Goal: Task Accomplishment & Management: Manage account settings

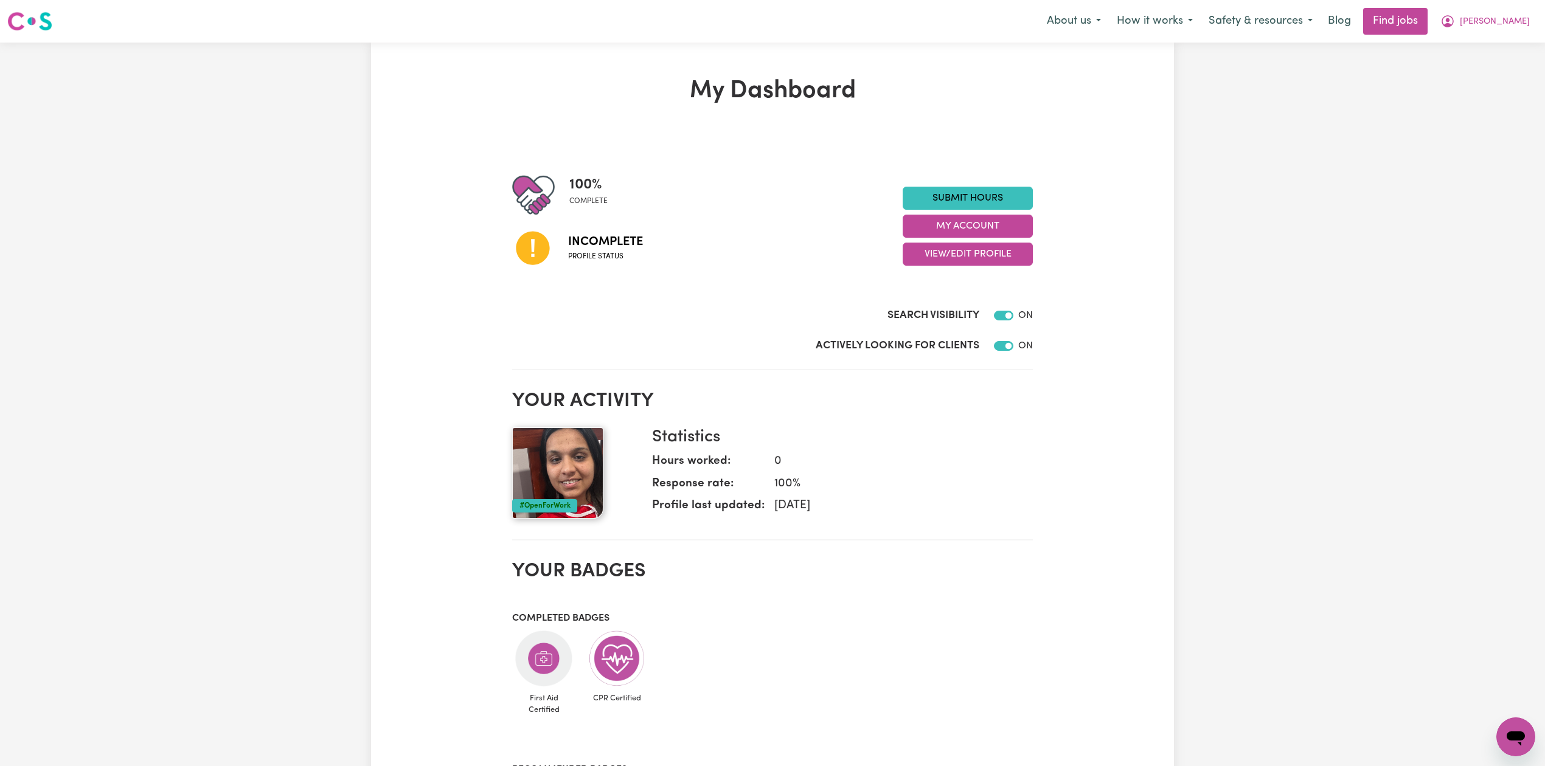
click at [926, 269] on div "100 % complete Incomplete Profile status Submit Hours My Account View/Edit Prof…" at bounding box center [772, 226] width 521 height 105
click at [933, 264] on button "View/Edit Profile" at bounding box center [968, 254] width 130 height 23
click at [938, 314] on link "Edit Profile" at bounding box center [960, 309] width 114 height 24
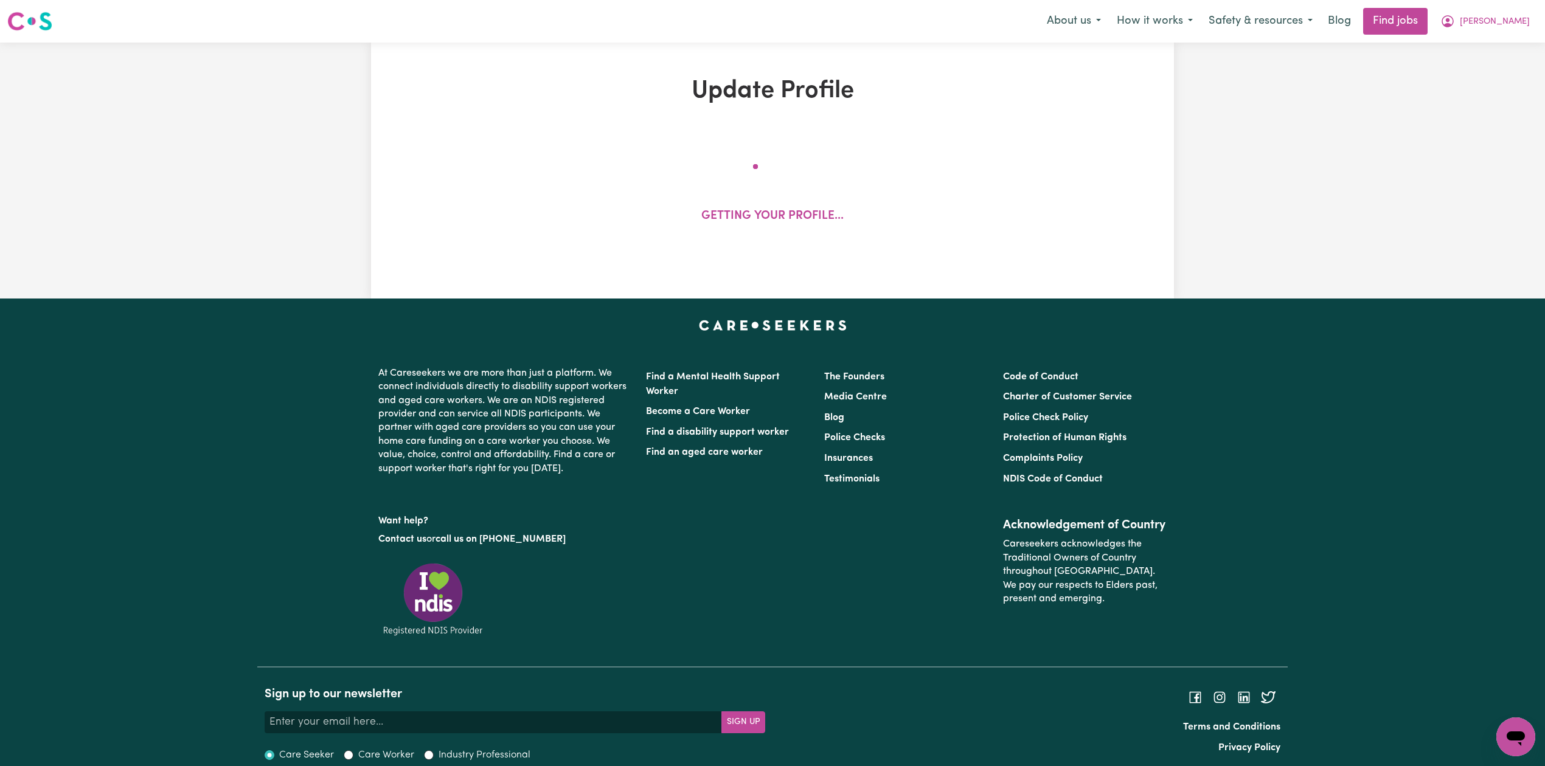
select select "[DEMOGRAPHIC_DATA]"
select select "Australian PR"
select select "Studying a healthcare related degree or qualification"
select select "40"
select select "50"
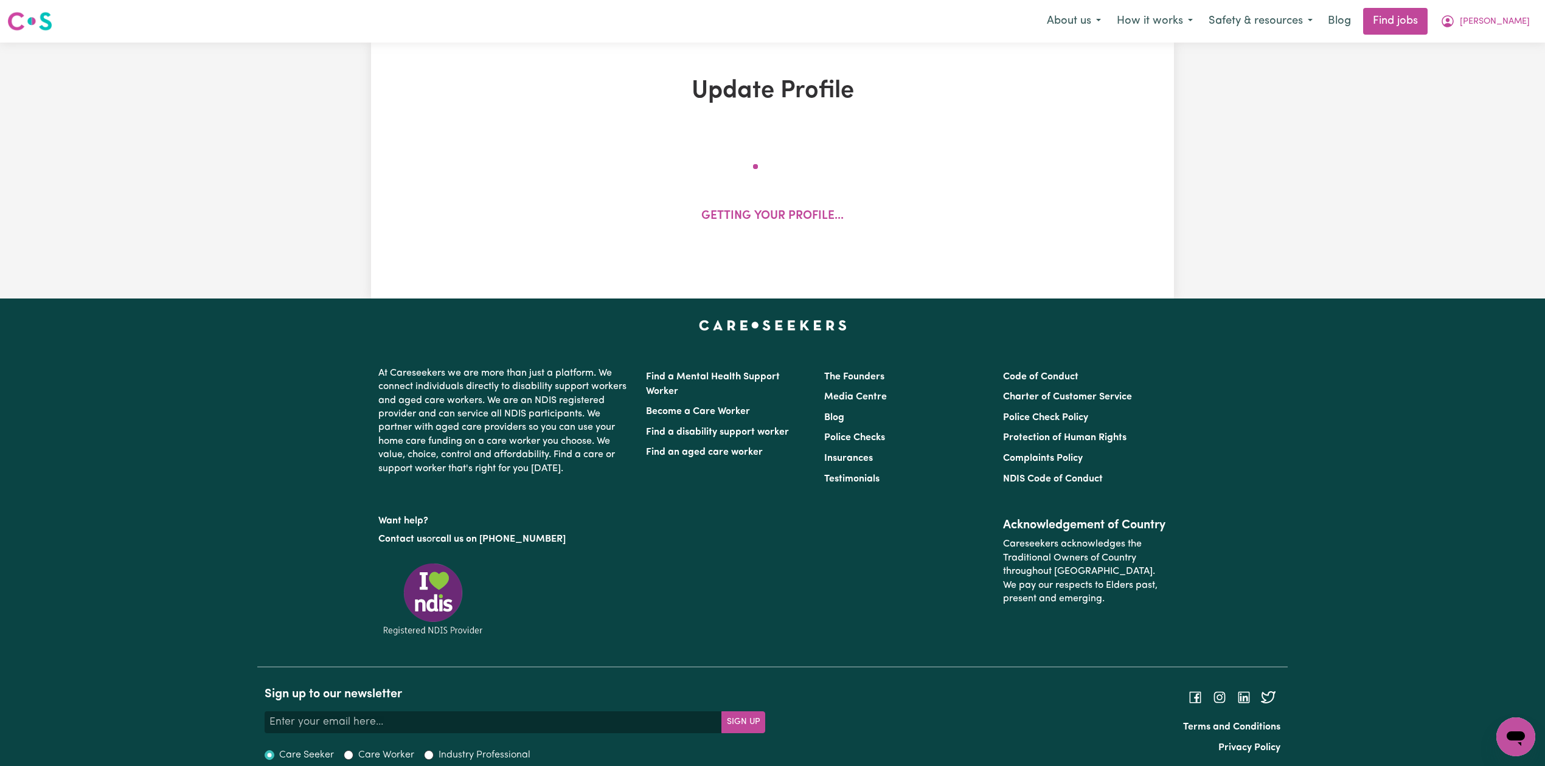
select select "60"
select select "75"
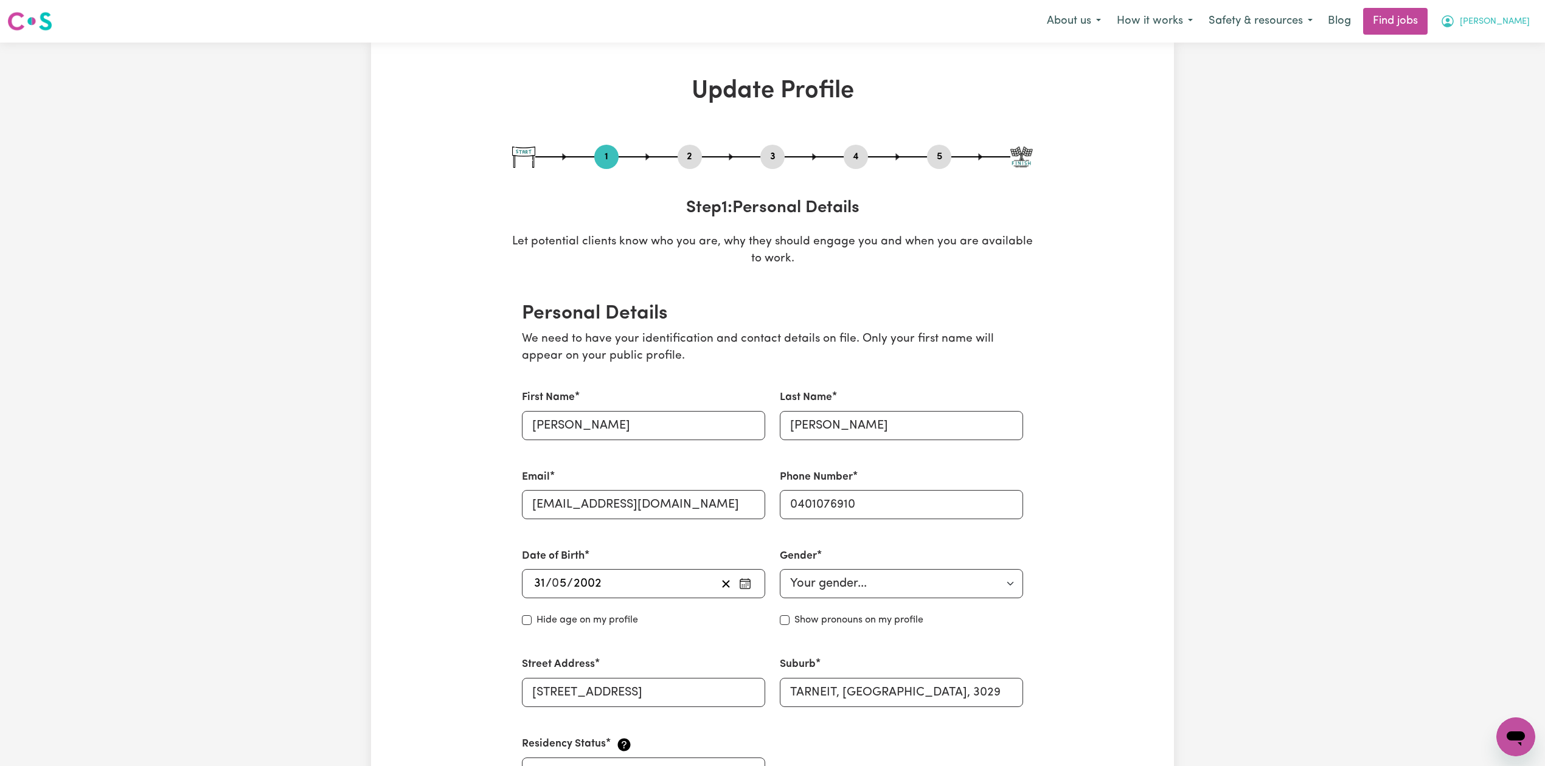
click at [1455, 15] on icon "My Account" at bounding box center [1447, 21] width 15 height 15
click at [1475, 43] on link "My Account" at bounding box center [1489, 47] width 96 height 23
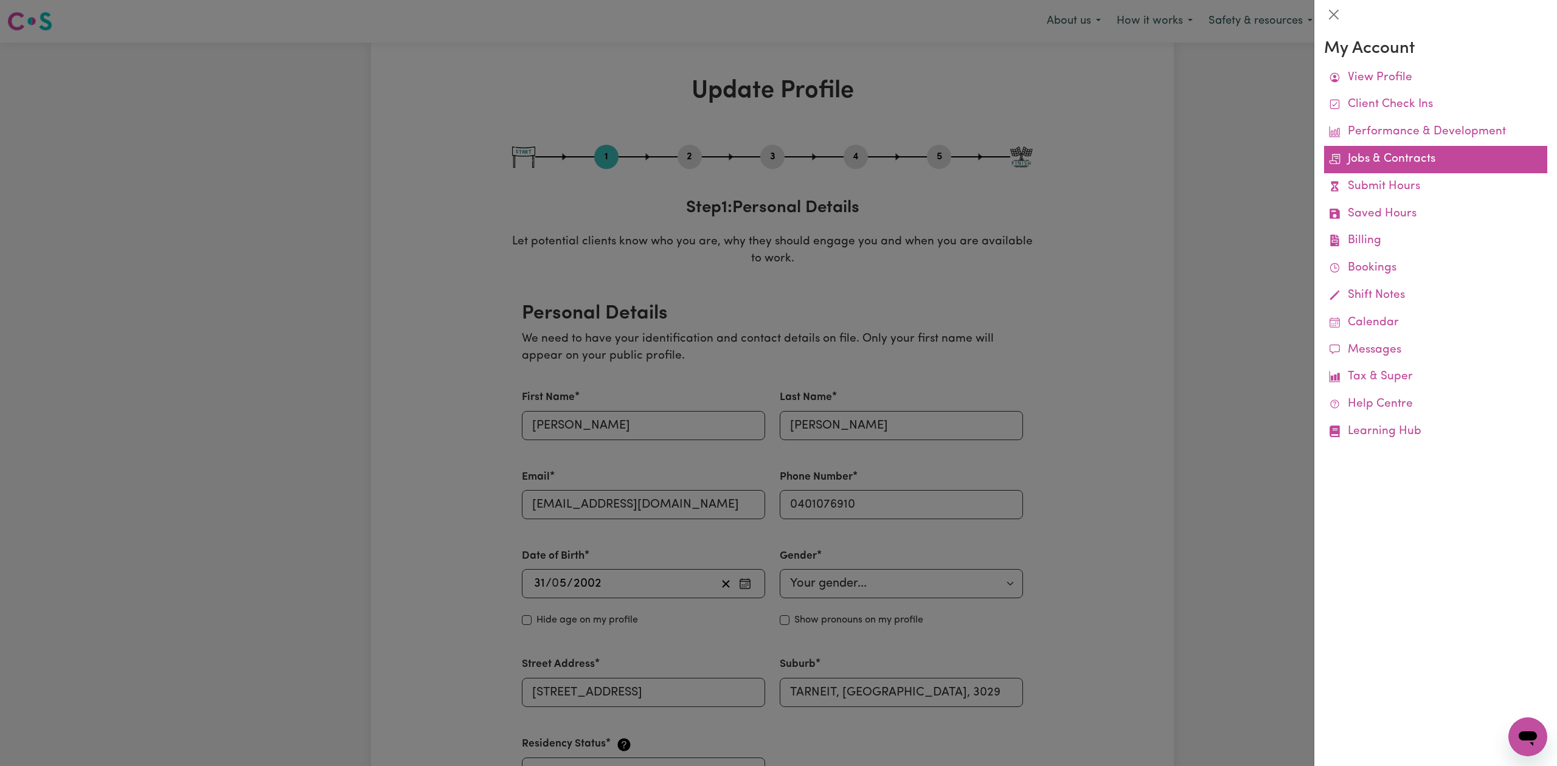
click at [1390, 154] on link "Jobs & Contracts" at bounding box center [1435, 159] width 223 height 27
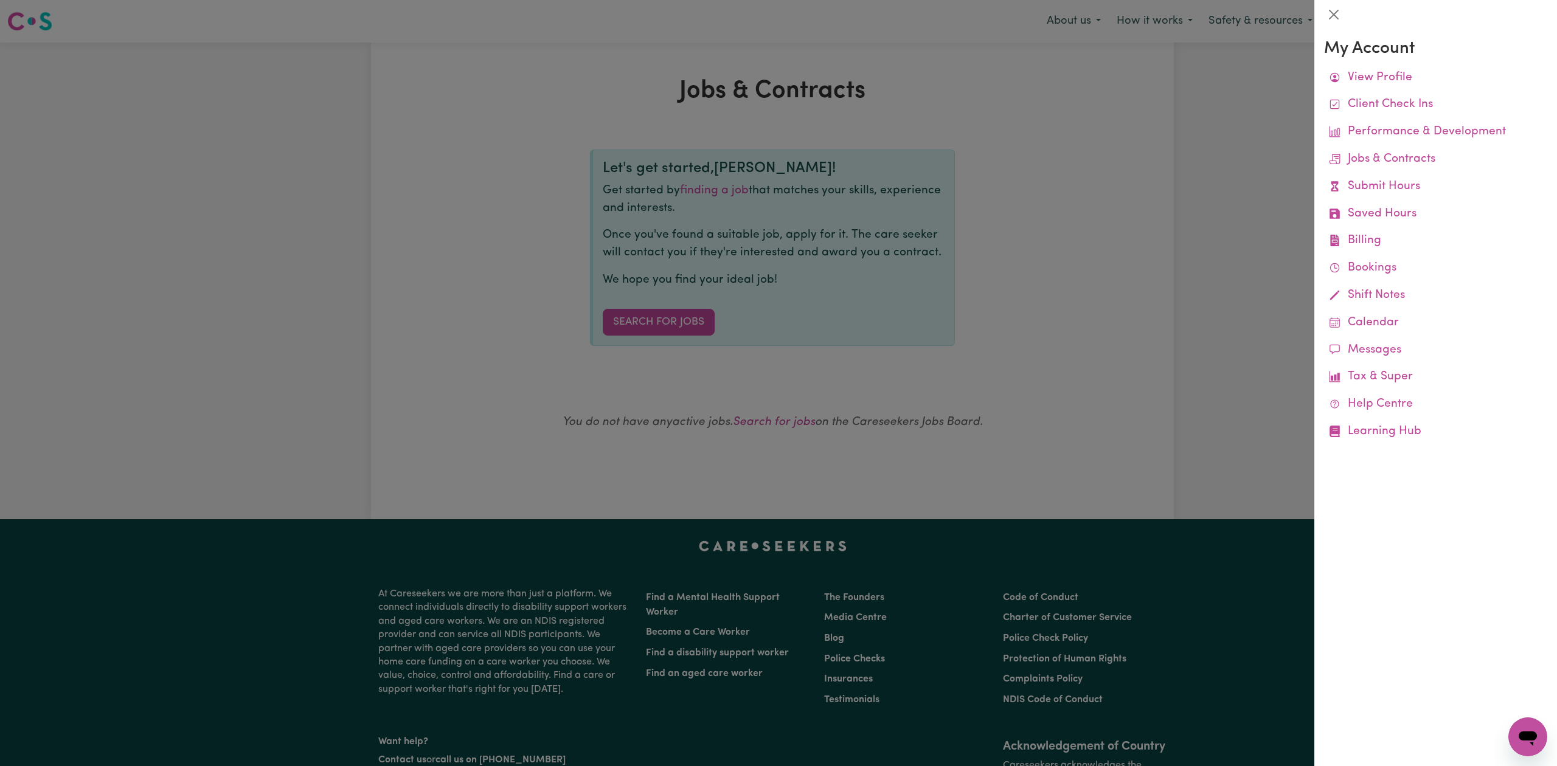
click at [1032, 380] on div at bounding box center [778, 383] width 1557 height 766
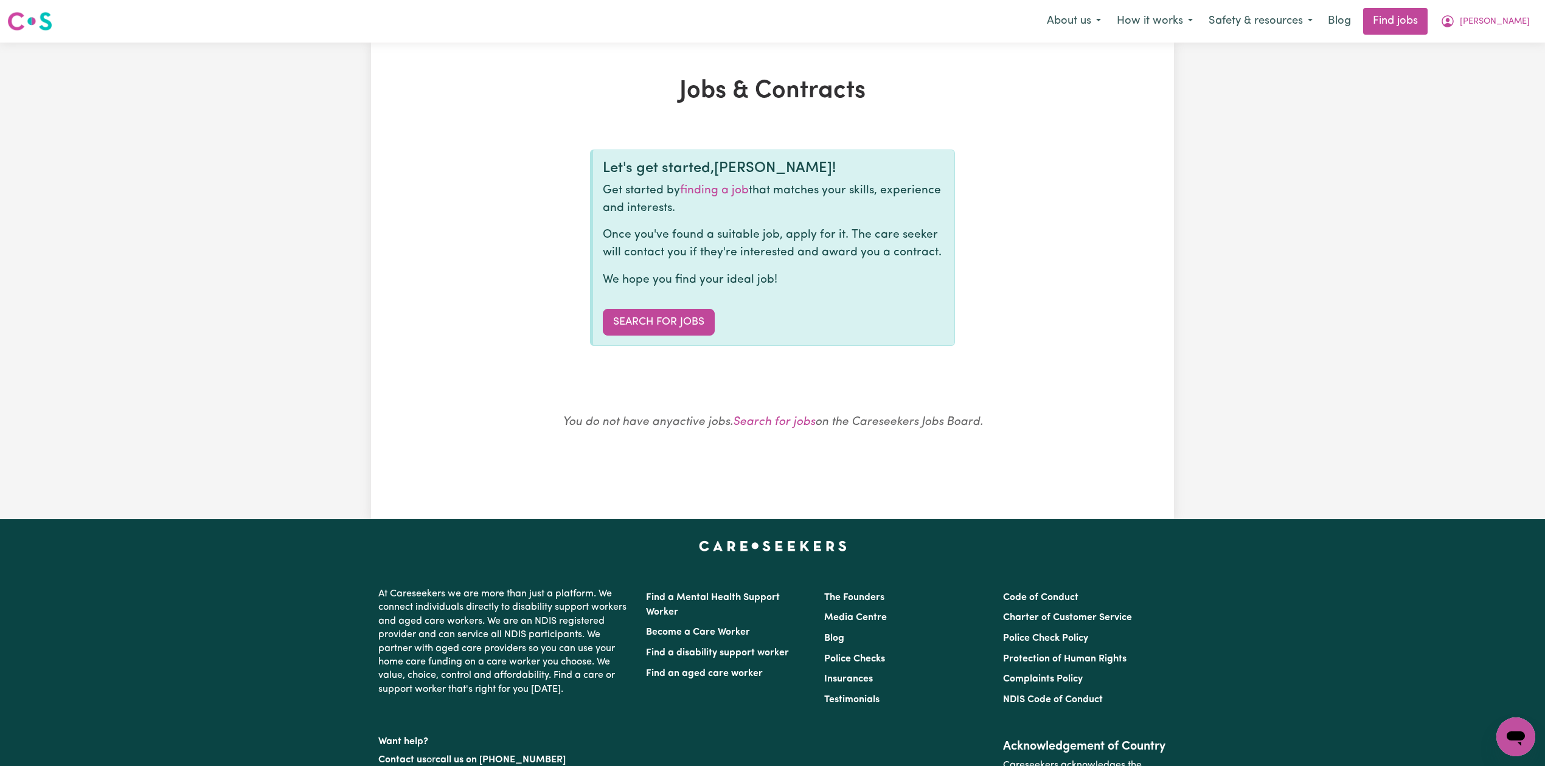
click at [300, 97] on div "Jobs & Contracts Let's get started, [PERSON_NAME] ! Get started by finding a jo…" at bounding box center [772, 281] width 1545 height 477
click at [1454, 19] on icon "My Account" at bounding box center [1447, 21] width 12 height 12
click at [1472, 63] on link "My Dashboard" at bounding box center [1489, 69] width 96 height 23
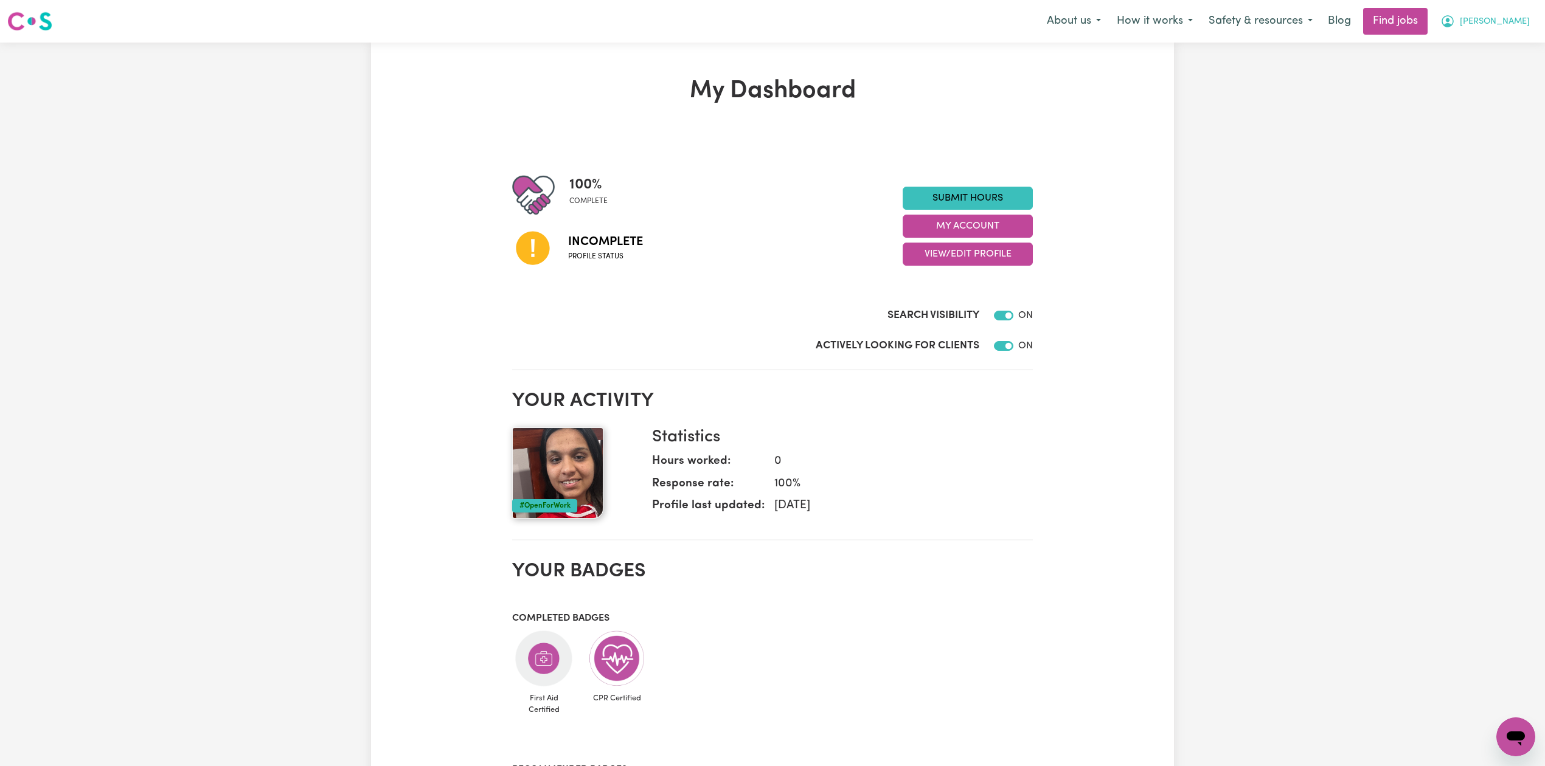
click at [1455, 15] on icon "My Account" at bounding box center [1447, 21] width 15 height 15
click at [1475, 66] on link "My Dashboard" at bounding box center [1489, 69] width 96 height 23
click at [1159, 207] on div "My Dashboard 100 % complete Incomplete Profile status Submit Hours My Account V…" at bounding box center [772, 643] width 803 height 1132
click at [1492, 34] on nav "Menu About us How it works Safety & resources Blog Find jobs [PERSON_NAME] My A…" at bounding box center [772, 21] width 1545 height 43
click at [1497, 19] on span "[PERSON_NAME]" at bounding box center [1495, 21] width 70 height 13
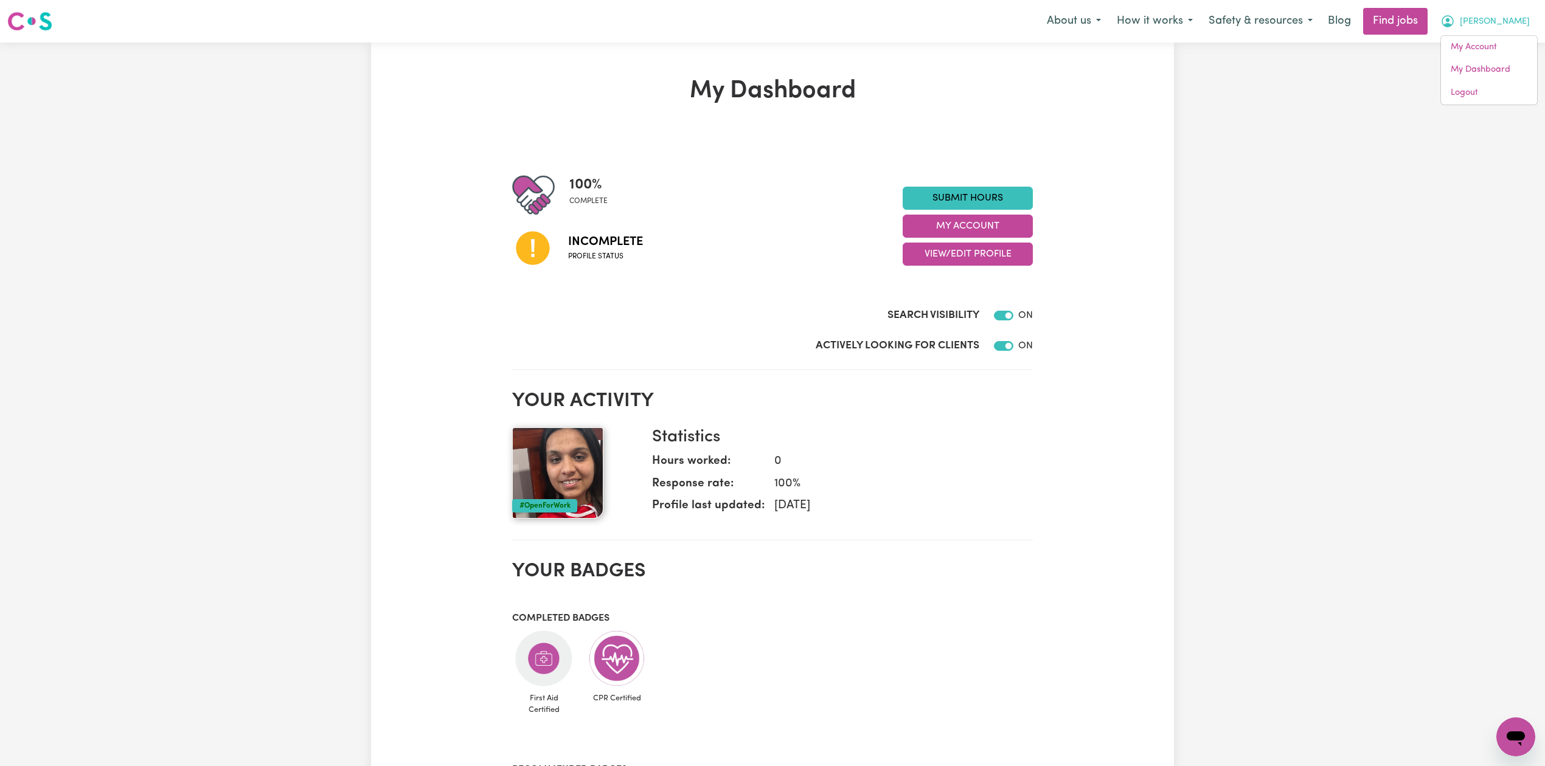
click at [502, 59] on div "My Dashboard 100 % complete Incomplete Profile status Submit Hours My Account V…" at bounding box center [772, 643] width 803 height 1200
click at [957, 251] on button "View/Edit Profile" at bounding box center [968, 254] width 130 height 23
click at [938, 310] on link "Edit Profile" at bounding box center [960, 309] width 114 height 24
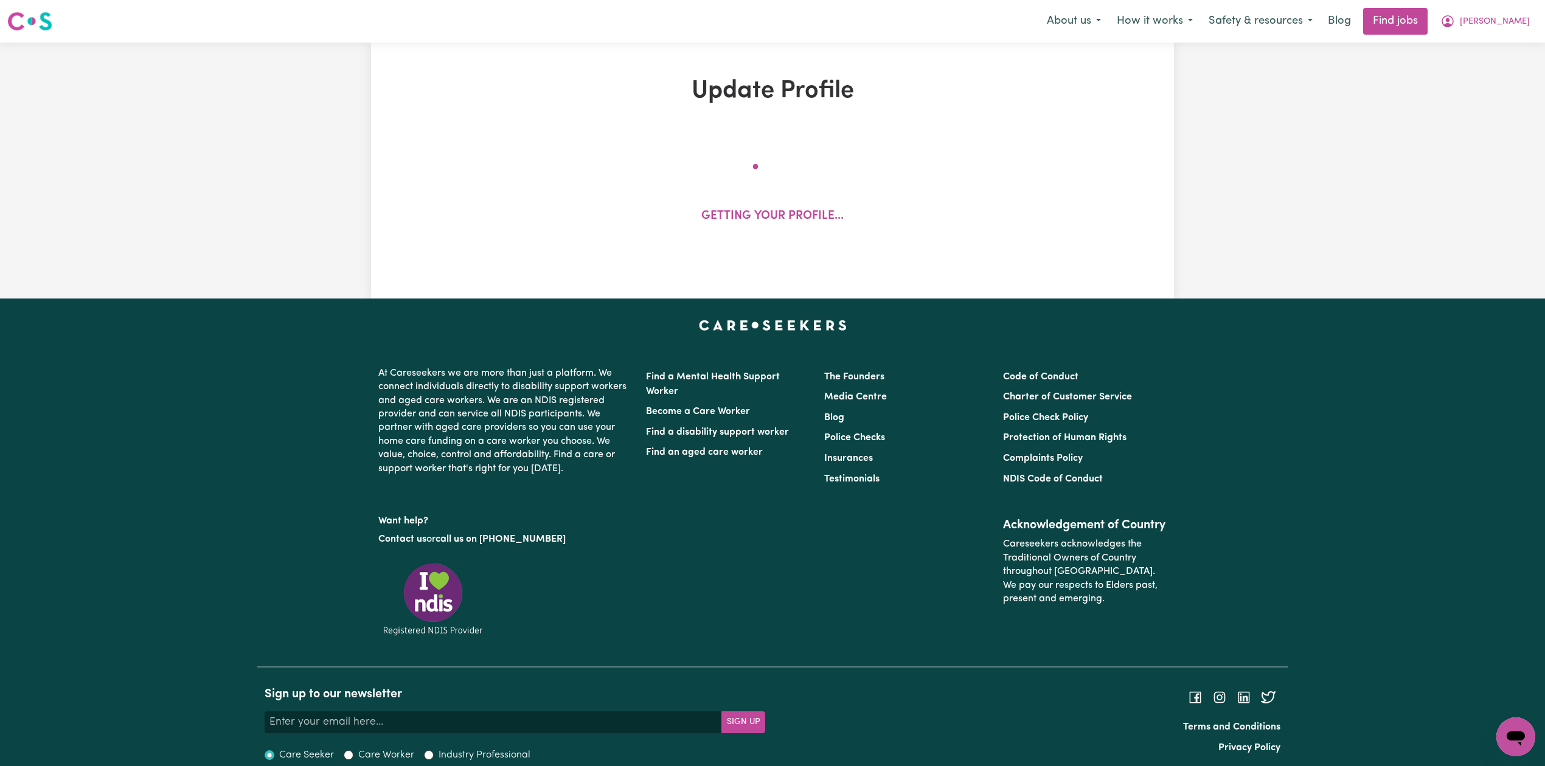
select select "[DEMOGRAPHIC_DATA]"
select select "Australian PR"
select select "Studying a healthcare related degree or qualification"
select select "40"
select select "50"
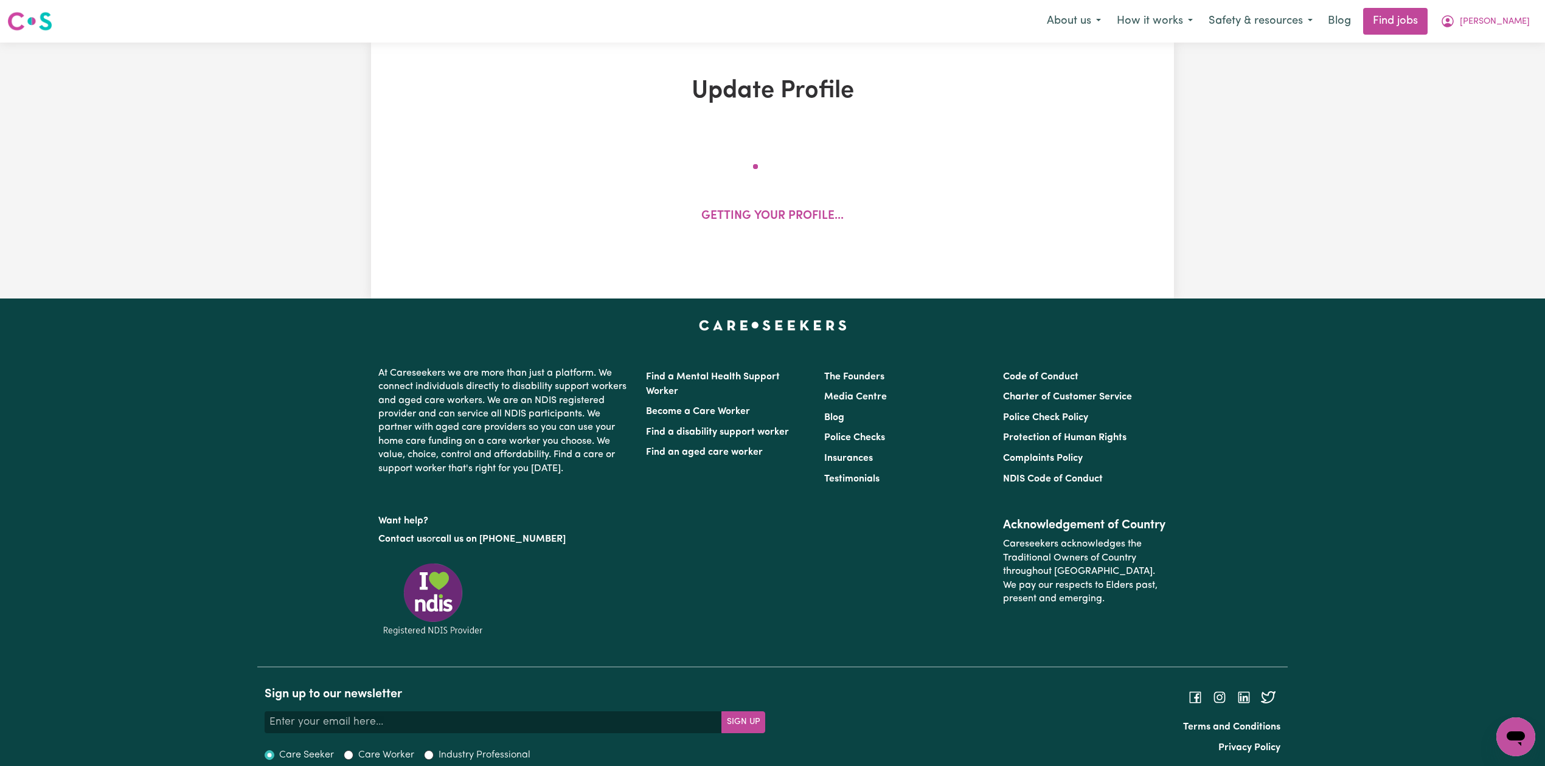
select select "60"
select select "75"
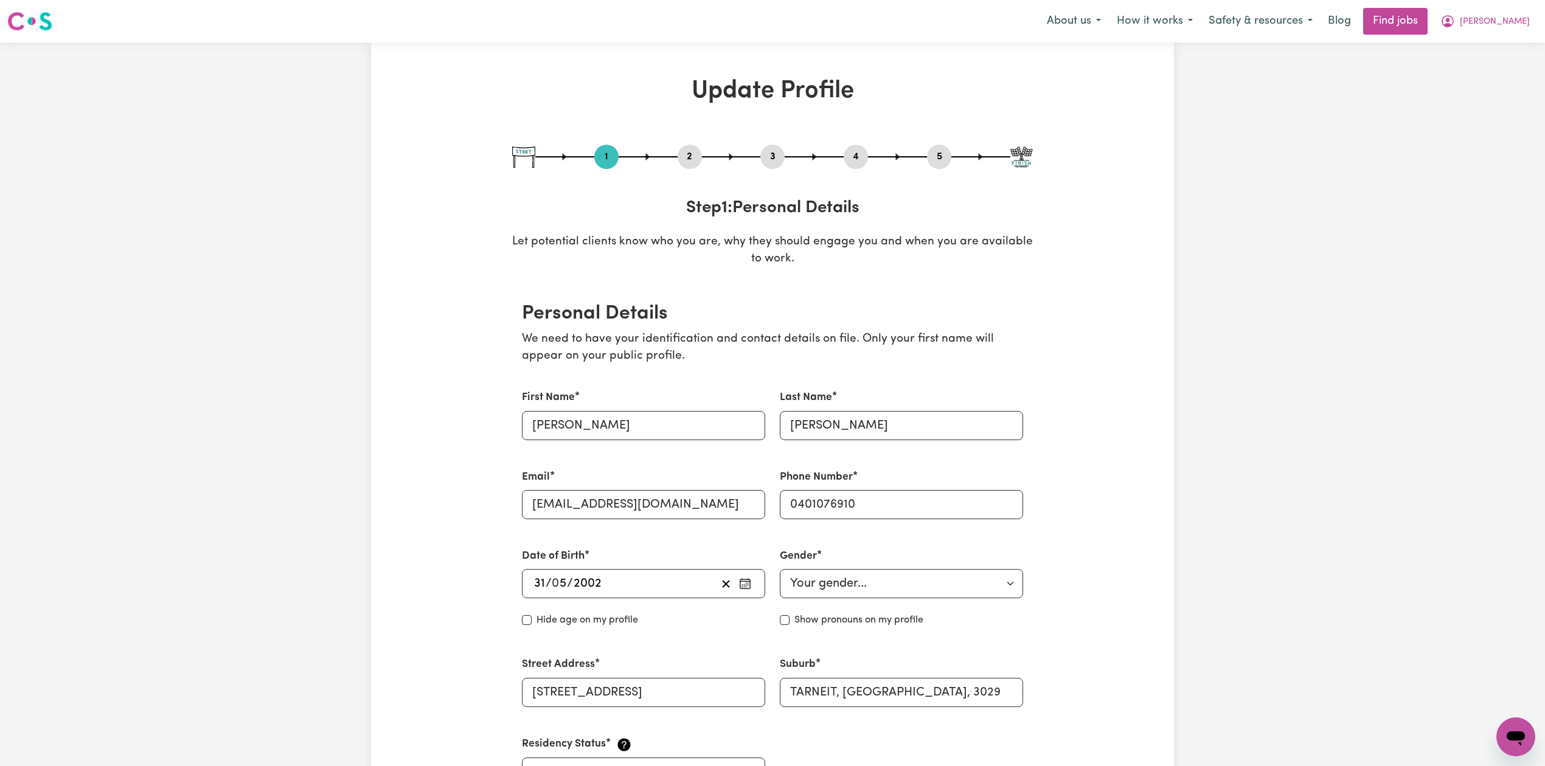
click at [688, 157] on button "2" at bounding box center [690, 157] width 24 height 16
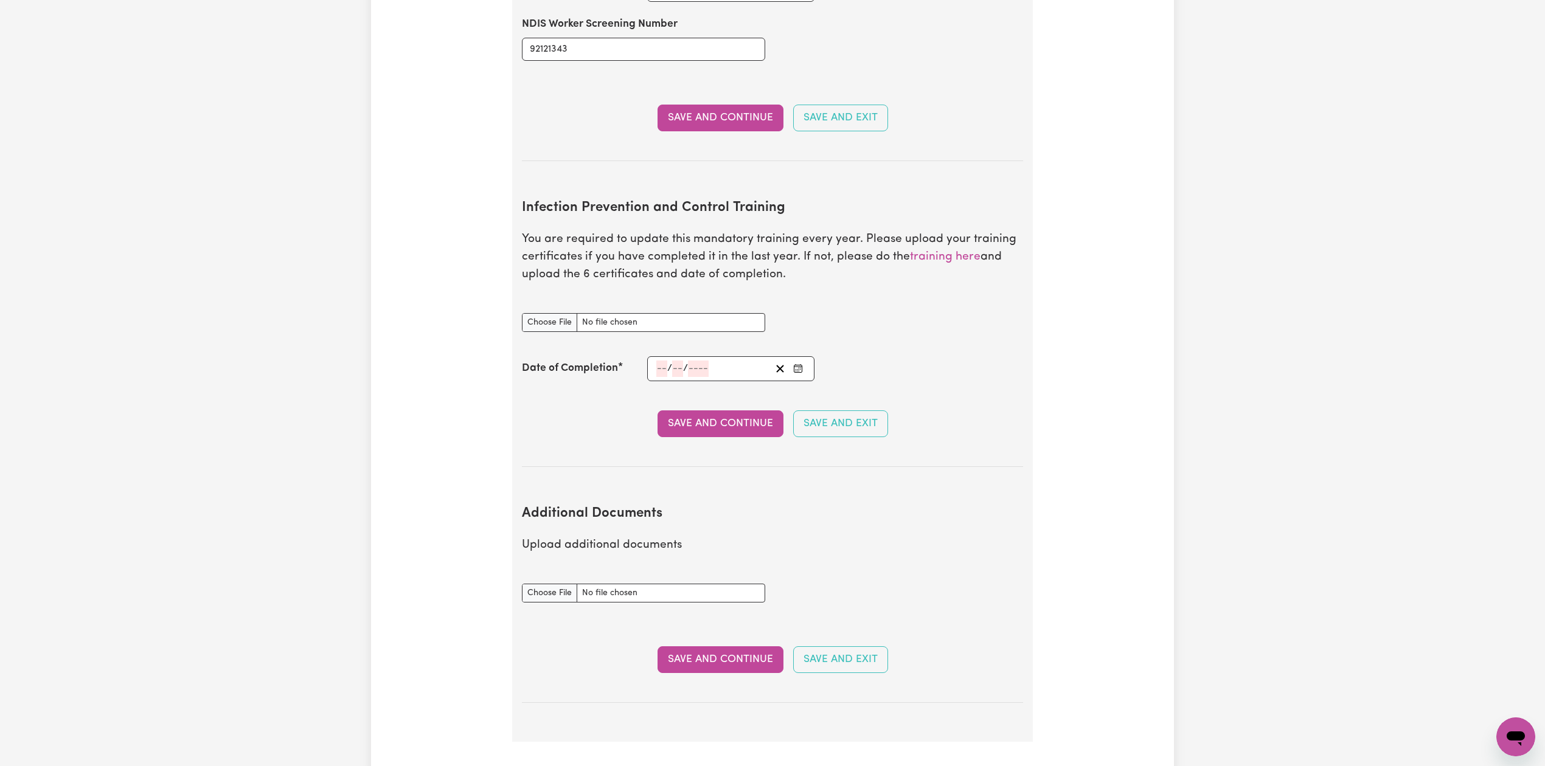
scroll to position [2027, 0]
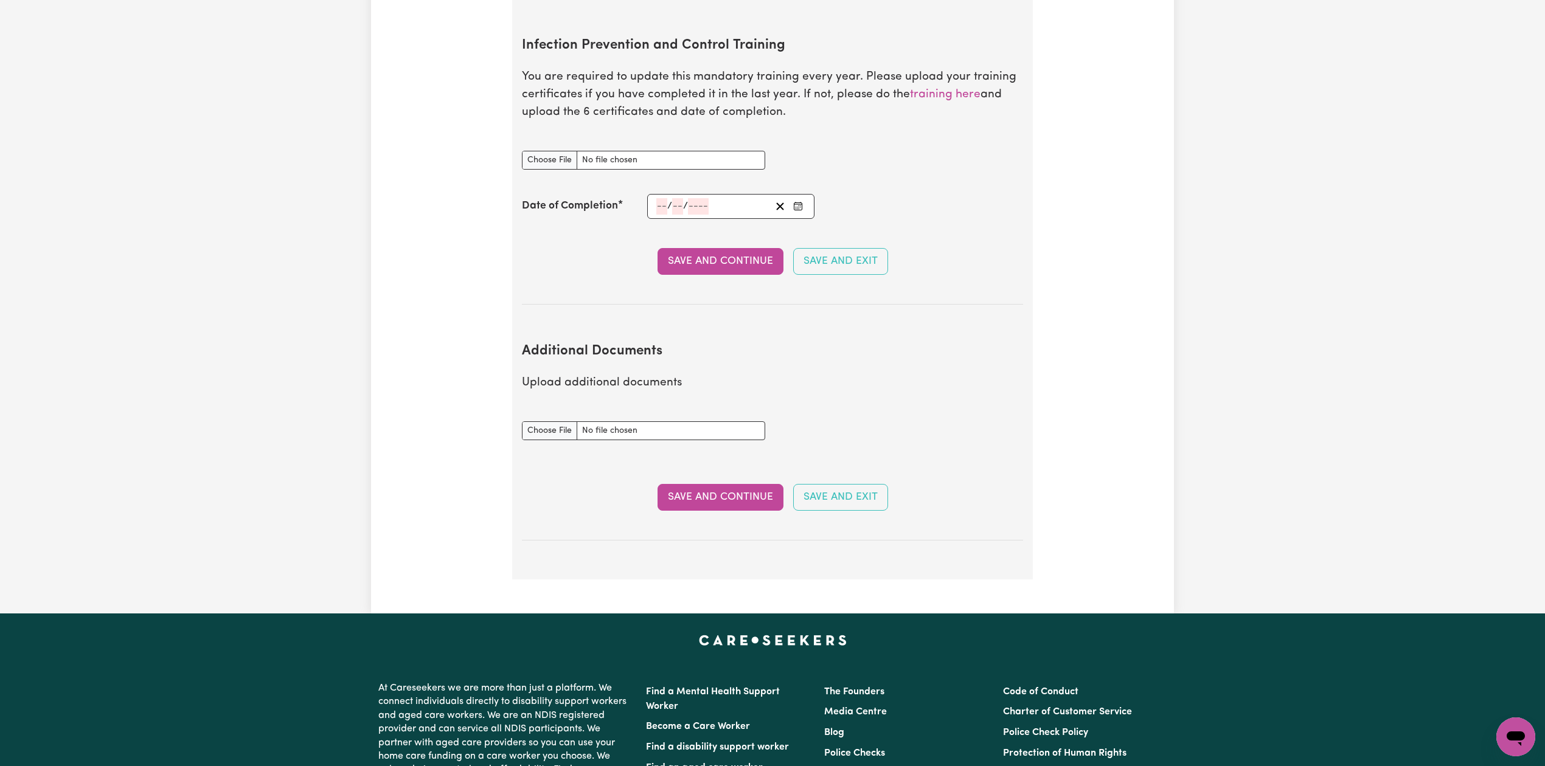
click at [549, 346] on h2 "Additional Documents" at bounding box center [772, 352] width 501 height 16
click at [549, 345] on h2 "Additional Documents" at bounding box center [772, 352] width 501 height 16
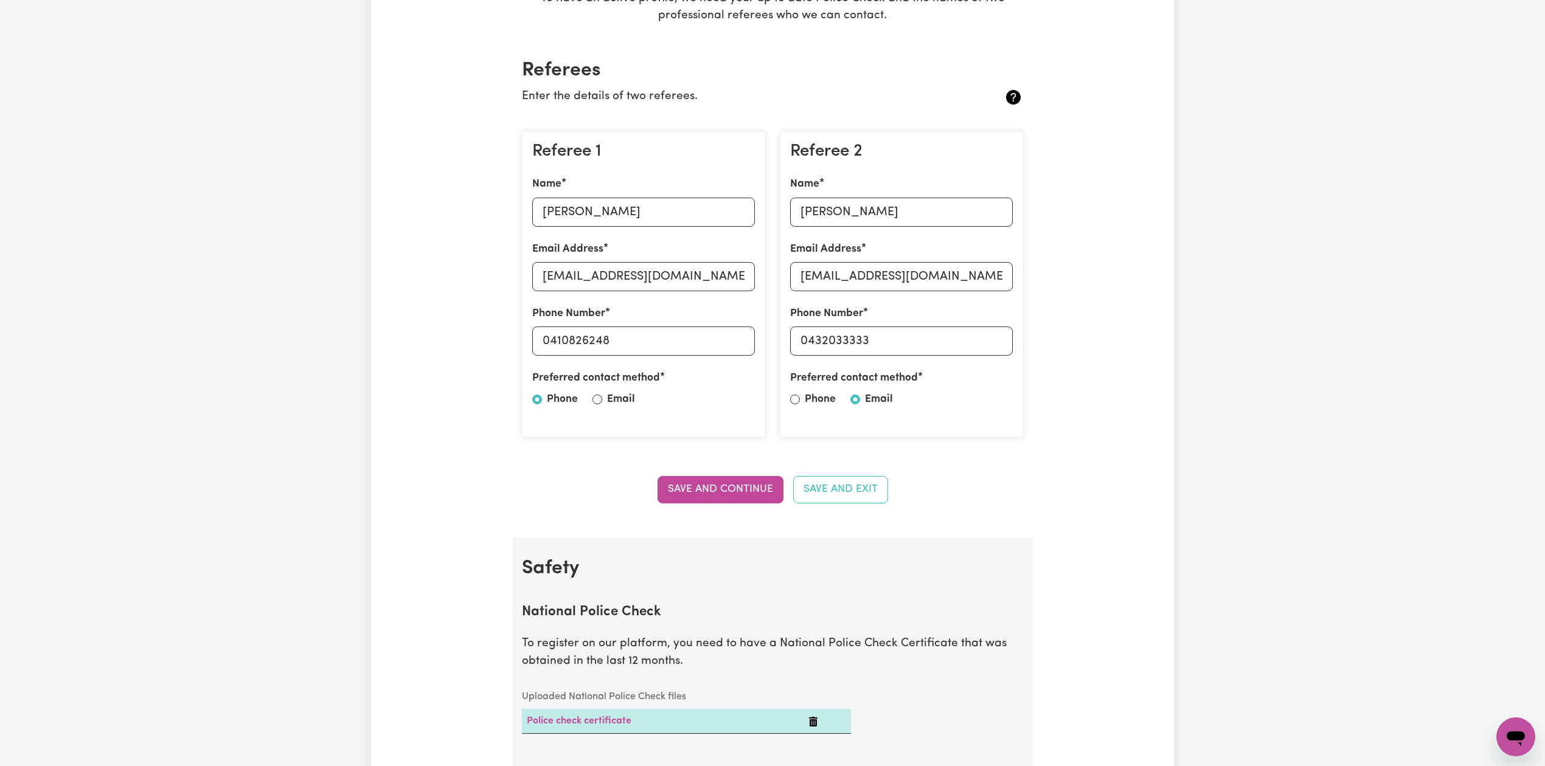
scroll to position [0, 0]
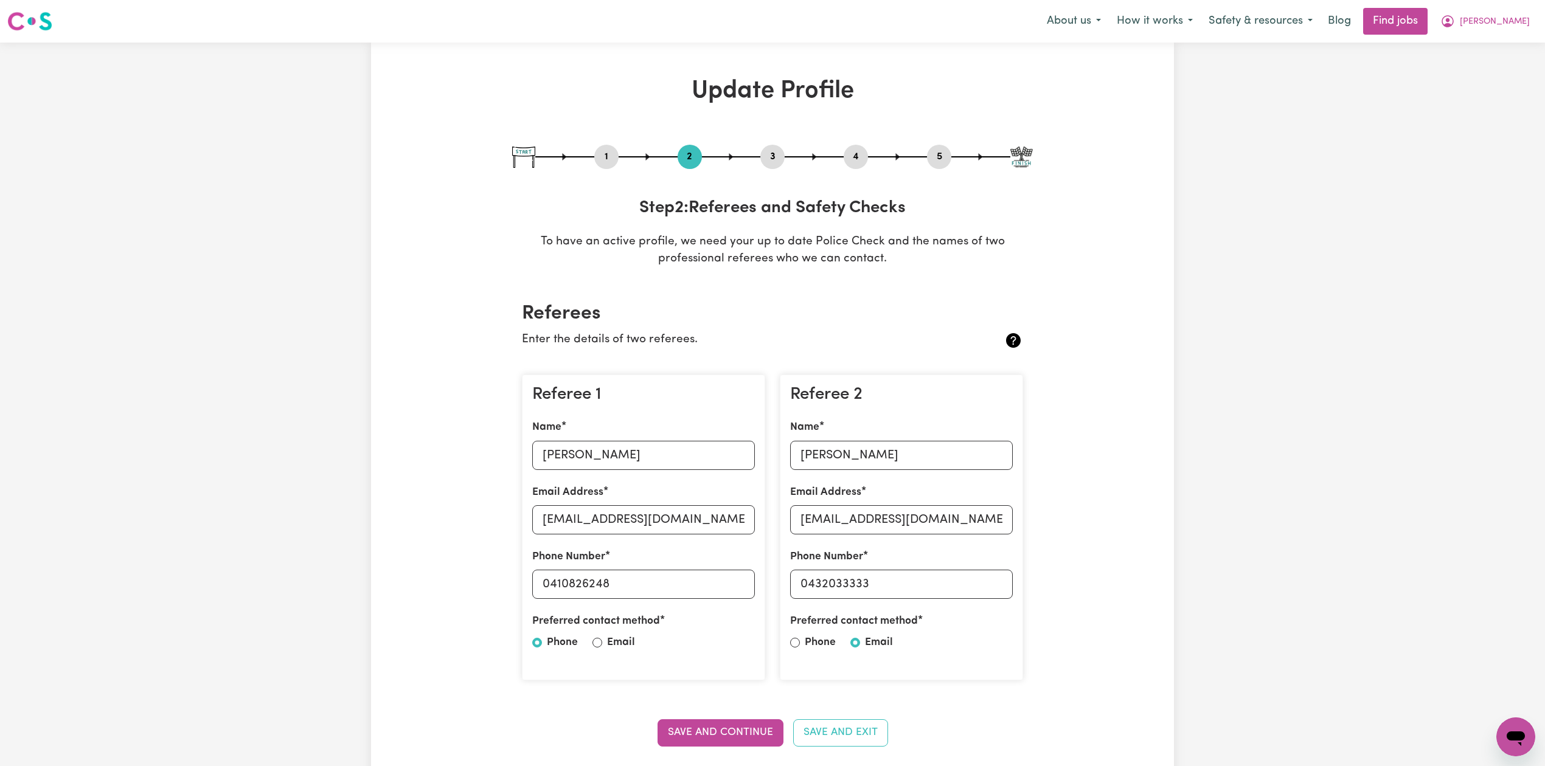
click at [864, 149] on button "4" at bounding box center [856, 157] width 24 height 16
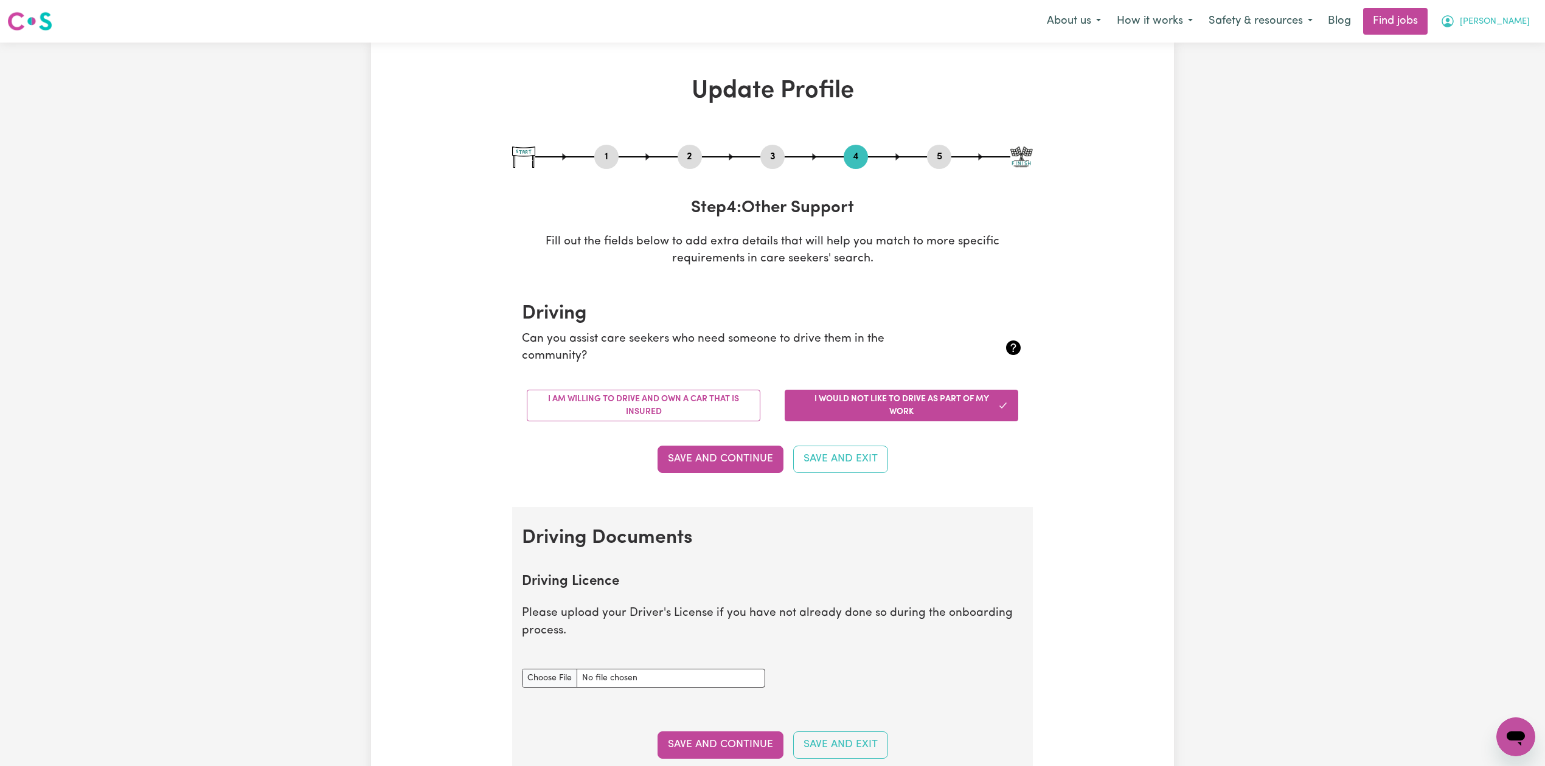
click at [1492, 26] on button "[PERSON_NAME]" at bounding box center [1484, 22] width 105 height 26
click at [1496, 86] on link "Logout" at bounding box center [1489, 92] width 96 height 23
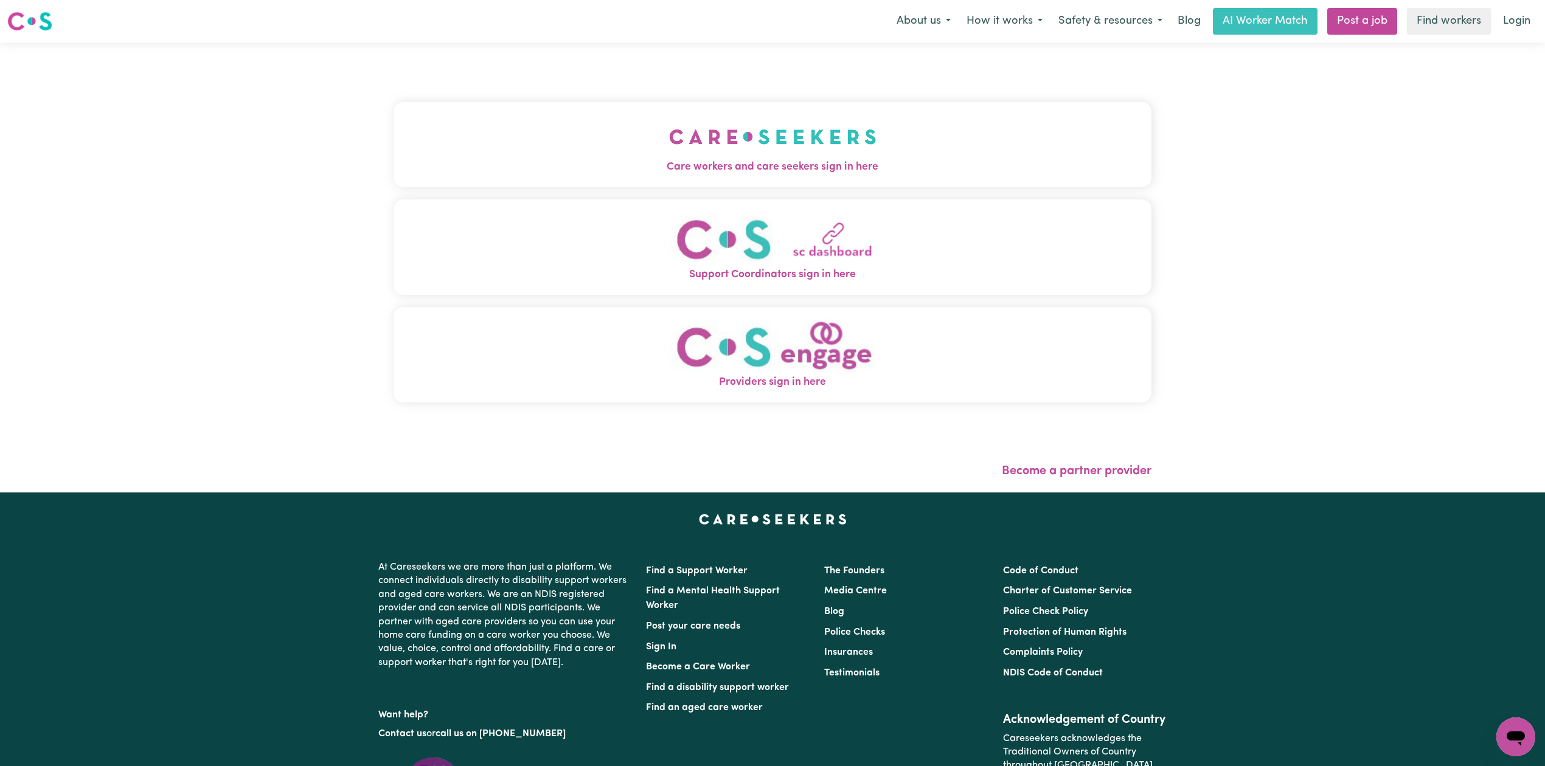
click at [456, 88] on div "Care workers and care seekers sign in here Support Coordinators sign in here Pr…" at bounding box center [772, 258] width 758 height 383
click at [456, 139] on button "Care workers and care seekers sign in here" at bounding box center [772, 144] width 758 height 85
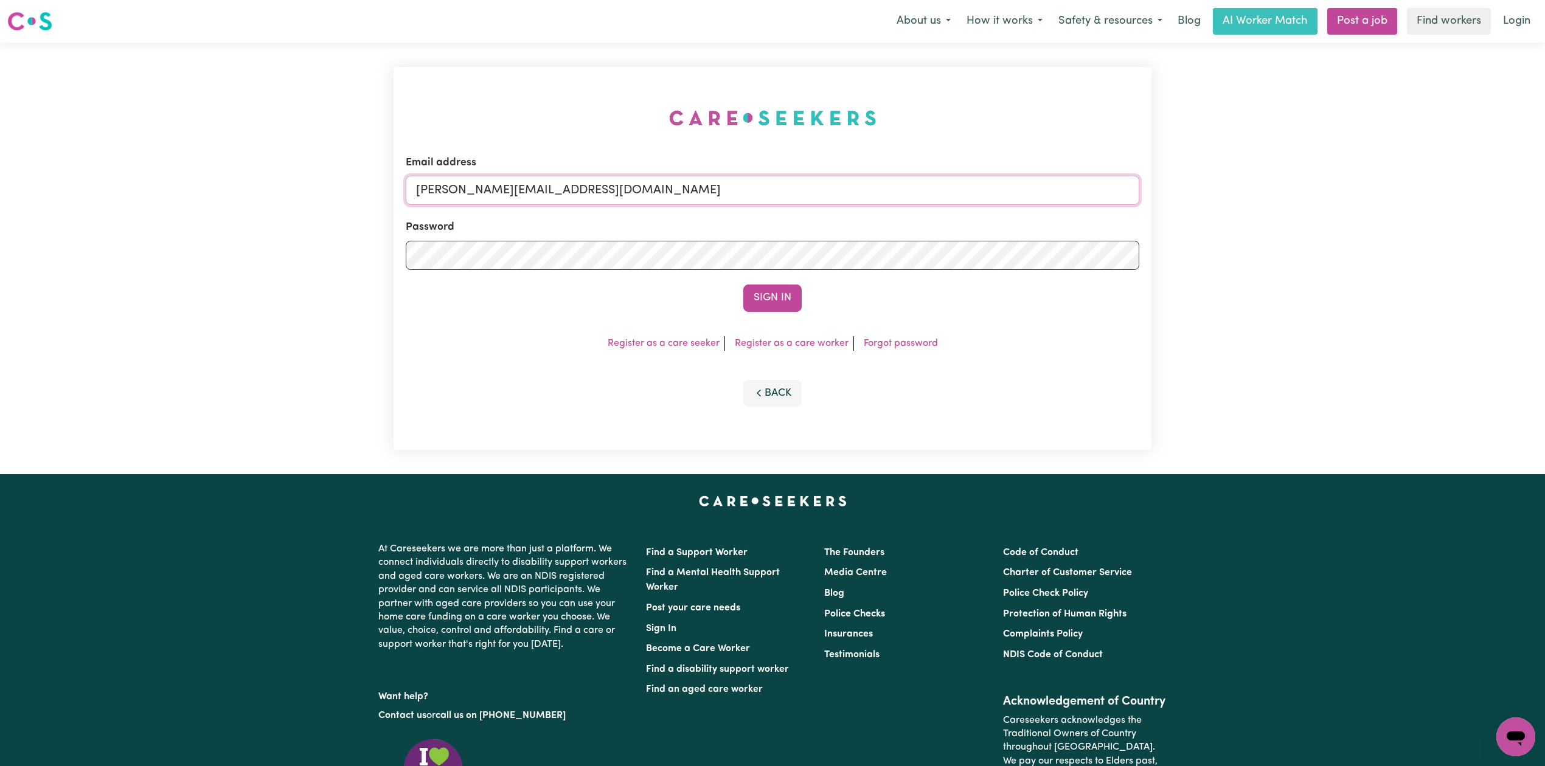
click at [526, 180] on input "[PERSON_NAME][EMAIL_ADDRESS][DOMAIN_NAME]" at bounding box center [772, 190] width 733 height 29
drag, startPoint x: 480, startPoint y: 190, endPoint x: 710, endPoint y: 203, distance: 230.3
click at [710, 203] on input "Superuser~[EMAIL_ADDRESS][DOMAIN_NAME]" at bounding box center [772, 190] width 733 height 29
type input "Superuser~[EMAIL_ADDRESS][DOMAIN_NAME]"
click at [769, 303] on button "Sign In" at bounding box center [772, 298] width 58 height 27
